Goal: Task Accomplishment & Management: Complete application form

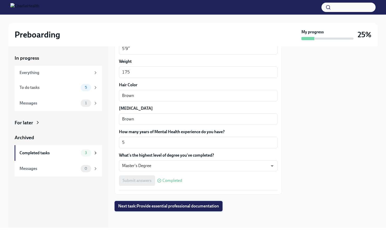
click at [182, 204] on span "Next task : Provide essential professional documentation" at bounding box center [168, 205] width 101 height 5
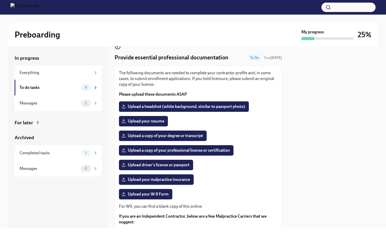
scroll to position [22, 0]
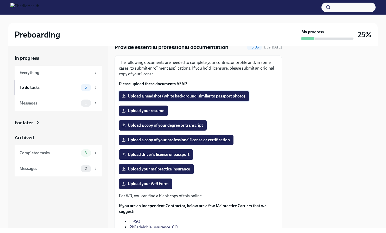
click at [167, 94] on span "Upload a headshot (white background, similar to passport photo)" at bounding box center [184, 95] width 123 height 5
click at [0, 0] on input "Upload a headshot (white background, similar to passport photo)" at bounding box center [0, 0] width 0 height 0
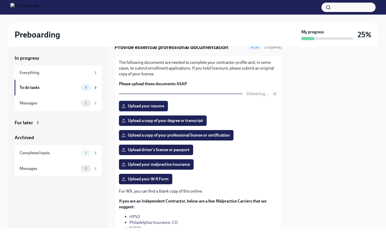
click at [156, 107] on label "Upload your resume" at bounding box center [143, 106] width 49 height 10
click at [0, 0] on input "Upload your resume" at bounding box center [0, 0] width 0 height 0
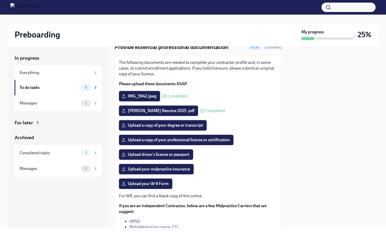
click at [156, 122] on label "Upload a copy of your degree or transcript" at bounding box center [163, 125] width 88 height 10
click at [0, 0] on input "Upload a copy of your degree or transcript" at bounding box center [0, 0] width 0 height 0
click at [123, 125] on icon at bounding box center [123, 125] width 4 height 4
click at [0, 0] on input "BKrempasky [MEDICAL_DATA] Master of Arts 2022 MU Degree .pdf" at bounding box center [0, 0] width 0 height 0
click at [167, 126] on span "BKrempasky Kripalu AHC Degree 2020.pdf" at bounding box center [164, 125] width 82 height 5
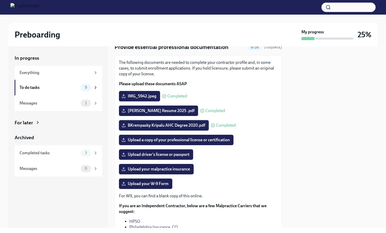
click at [0, 0] on input "BKrempasky Kripalu AHC Degree 2020.pdf" at bounding box center [0, 0] width 0 height 0
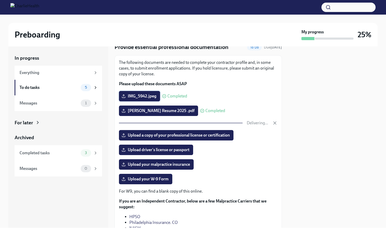
click at [145, 94] on span "IMG_5942.jpeg" at bounding box center [140, 95] width 34 height 5
click at [0, 0] on input "IMG_5942.jpeg" at bounding box center [0, 0] width 0 height 0
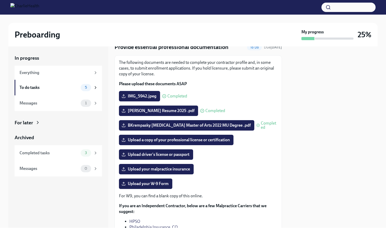
click at [173, 96] on span "Completed" at bounding box center [177, 96] width 20 height 4
click at [127, 94] on span "IMG_5942.jpeg" at bounding box center [140, 95] width 34 height 5
click at [0, 0] on input "IMG_5942.jpeg" at bounding box center [0, 0] width 0 height 0
click at [162, 140] on span "Upload a copy of your professional license or certification" at bounding box center [176, 139] width 107 height 5
click at [0, 0] on input "Upload a copy of your professional license or certification" at bounding box center [0, 0] width 0 height 0
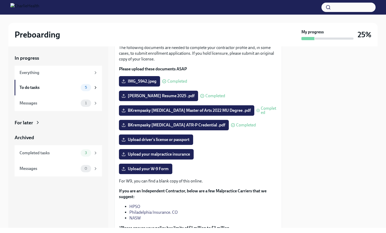
scroll to position [41, 0]
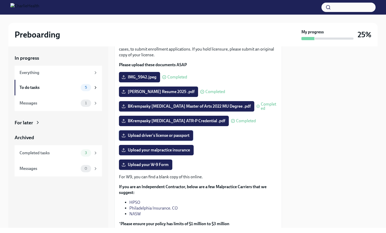
click at [163, 135] on span "Upload driver's license or passport" at bounding box center [156, 135] width 67 height 5
click at [0, 0] on input "Upload driver's license or passport" at bounding box center [0, 0] width 0 height 0
click at [158, 149] on span "Upload your malpractice insurance" at bounding box center [156, 149] width 67 height 5
click at [0, 0] on input "Upload your malpractice insurance" at bounding box center [0, 0] width 0 height 0
click at [174, 151] on span "Upload your malpractice insurance" at bounding box center [156, 149] width 67 height 5
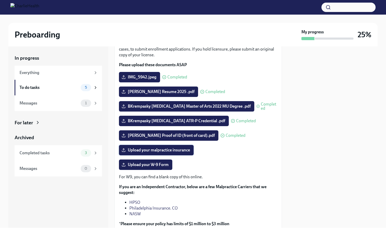
click at [0, 0] on input "Upload your malpractice insurance" at bounding box center [0, 0] width 0 height 0
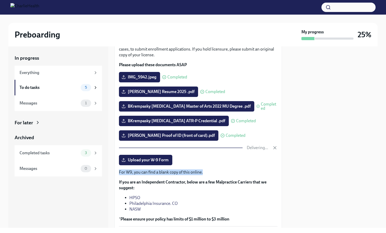
drag, startPoint x: 202, startPoint y: 172, endPoint x: 118, endPoint y: 172, distance: 84.3
click at [118, 172] on div "The following documents are needed to complete your contractor profile and, in …" at bounding box center [197, 133] width 167 height 194
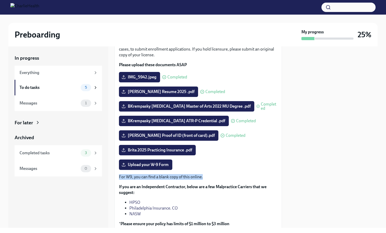
copy p "For W9, you can find a blank copy of this online."
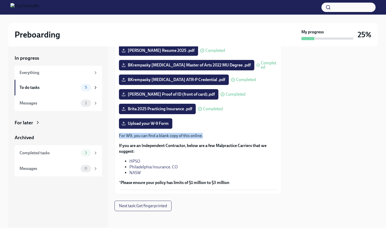
scroll to position [82, 0]
click at [152, 123] on span "Upload your W-9 Form" at bounding box center [146, 123] width 46 height 5
click at [0, 0] on input "Upload your W-9 Form" at bounding box center [0, 0] width 0 height 0
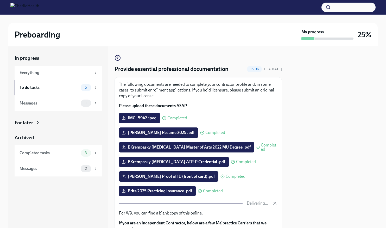
scroll to position [0, 0]
